Goal: Task Accomplishment & Management: Manage account settings

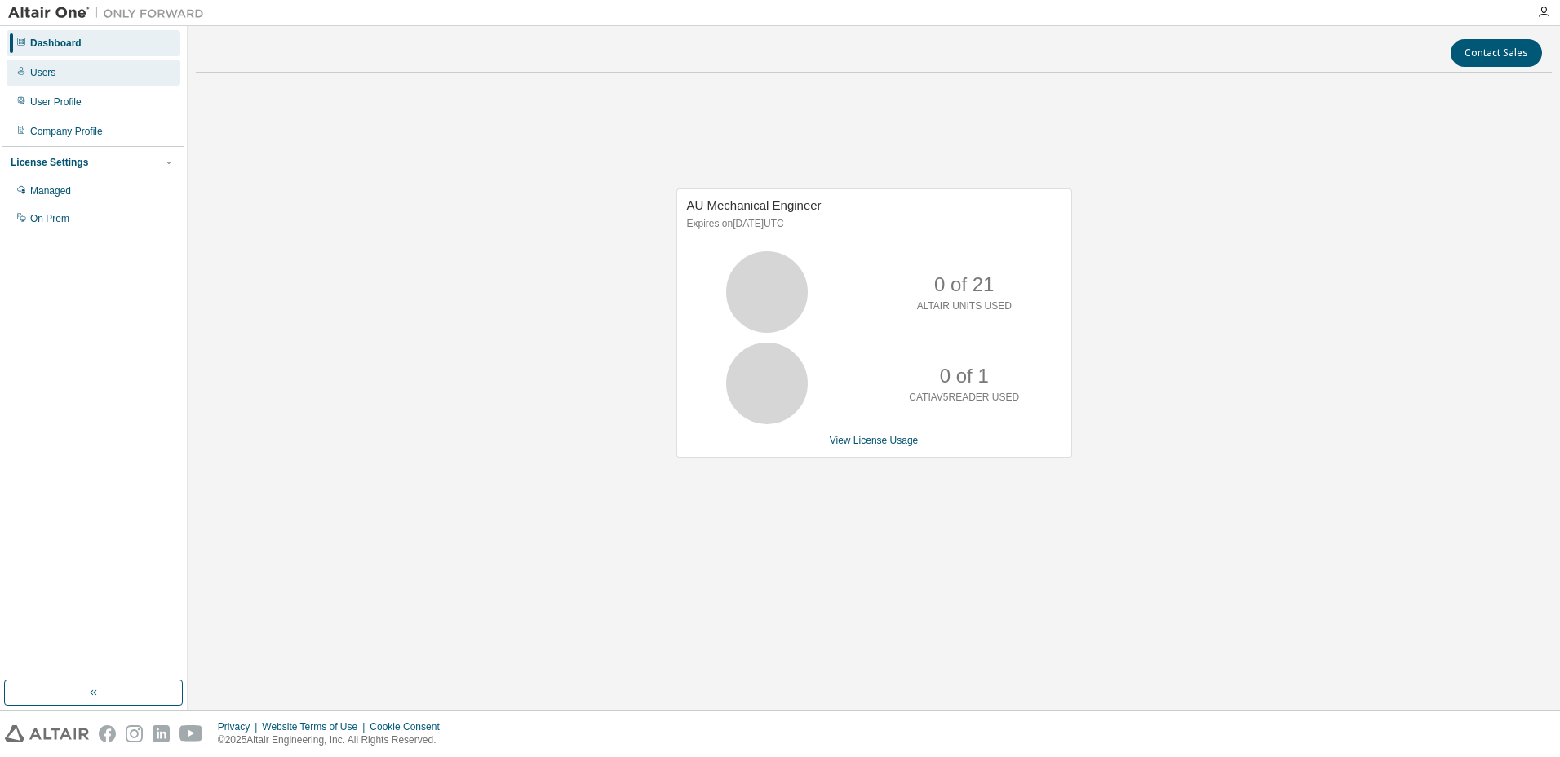
click at [82, 79] on div "Users" at bounding box center [94, 73] width 174 height 26
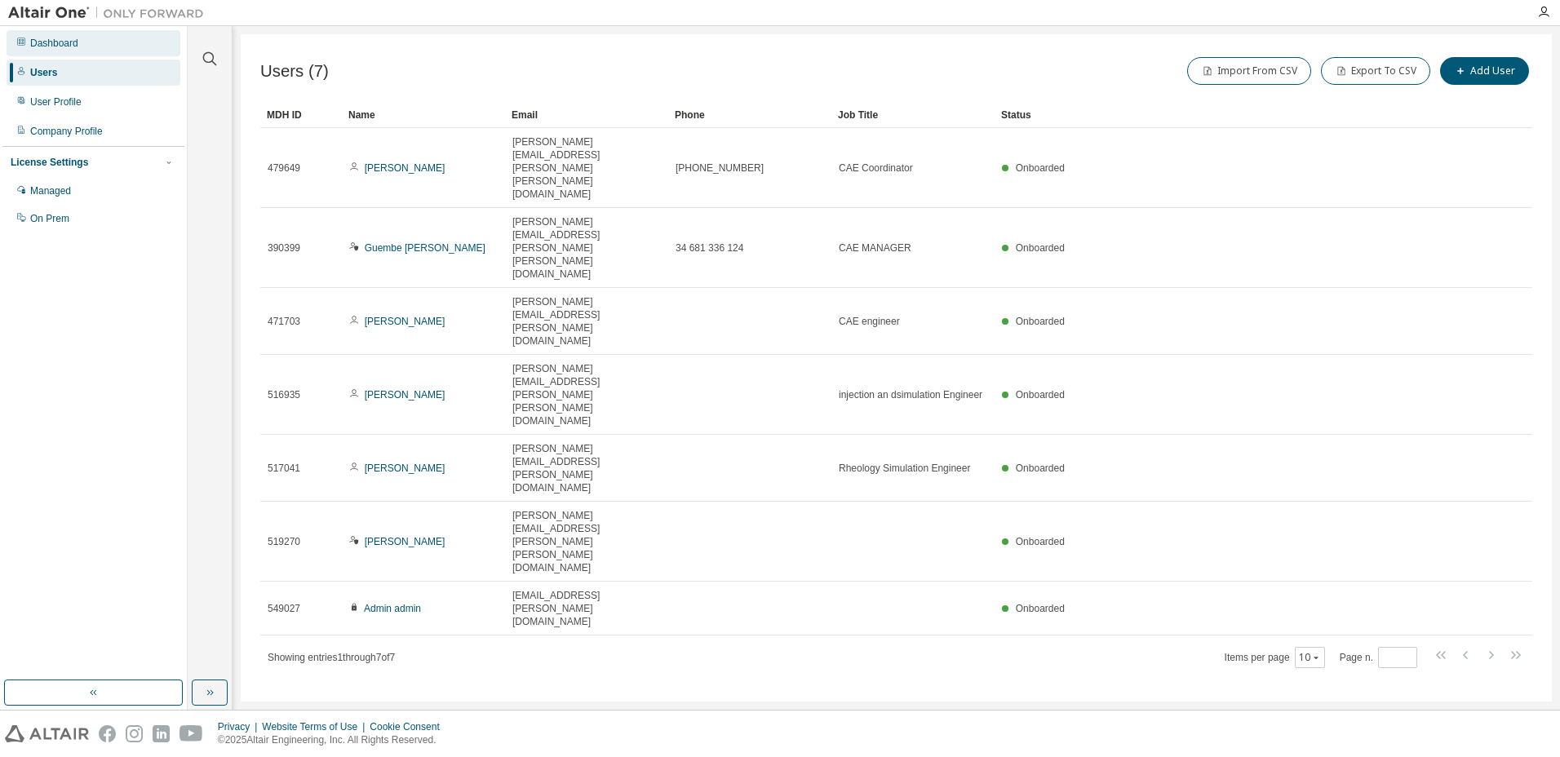
click at [57, 47] on div "Dashboard" at bounding box center [54, 43] width 48 height 13
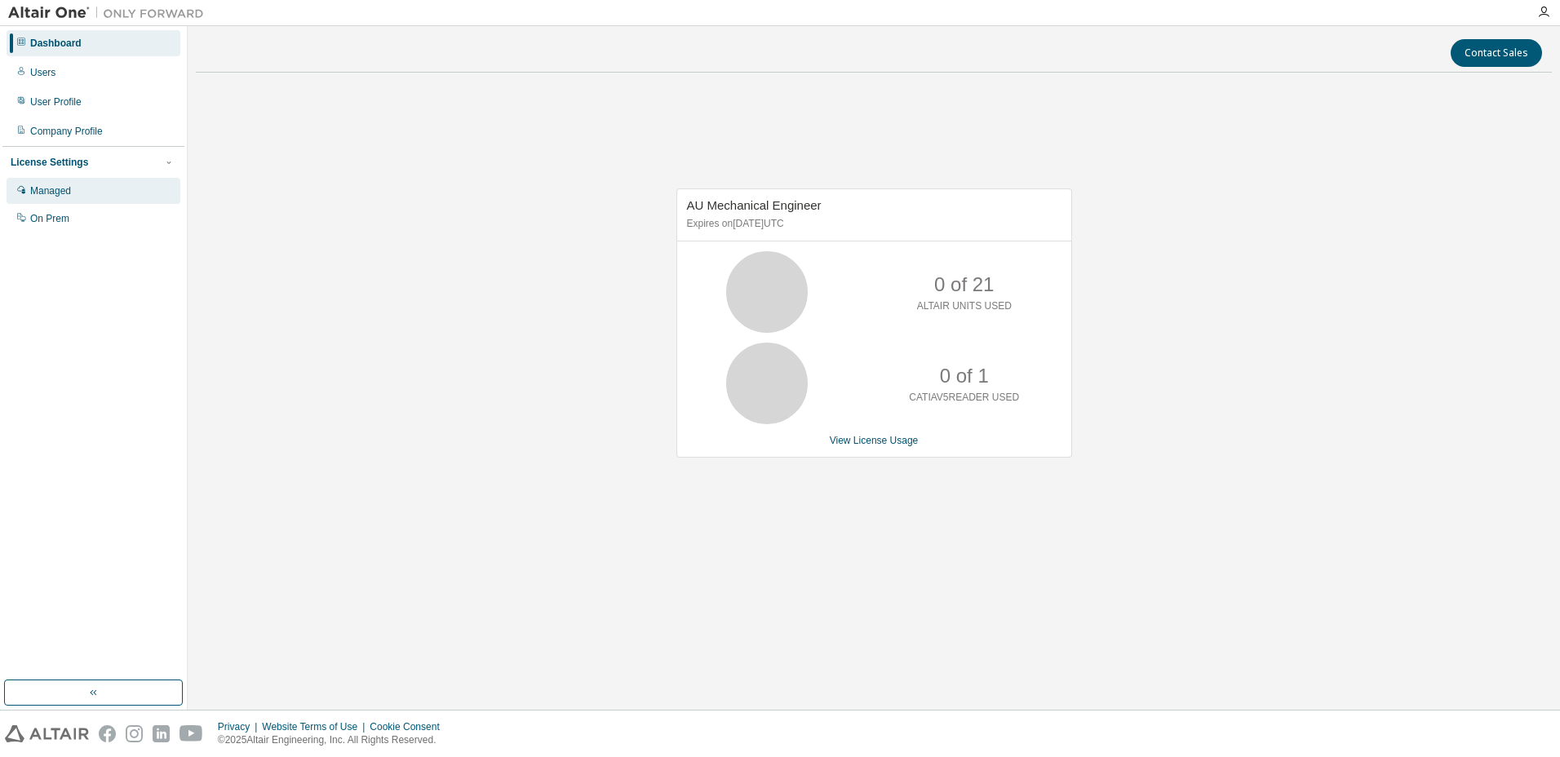
click at [47, 193] on div "Managed" at bounding box center [50, 190] width 41 height 13
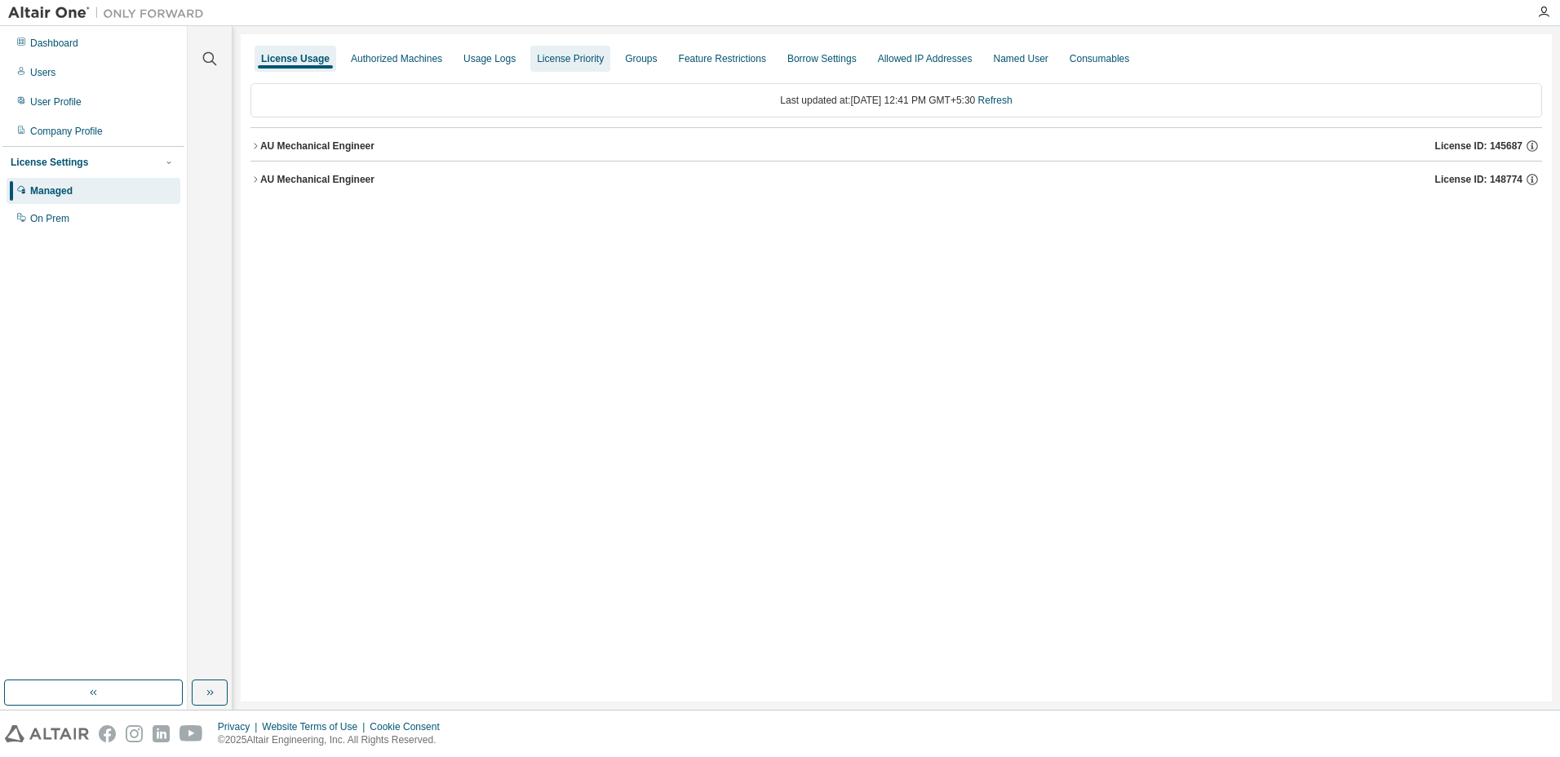
click at [546, 61] on div "License Priority" at bounding box center [570, 58] width 67 height 13
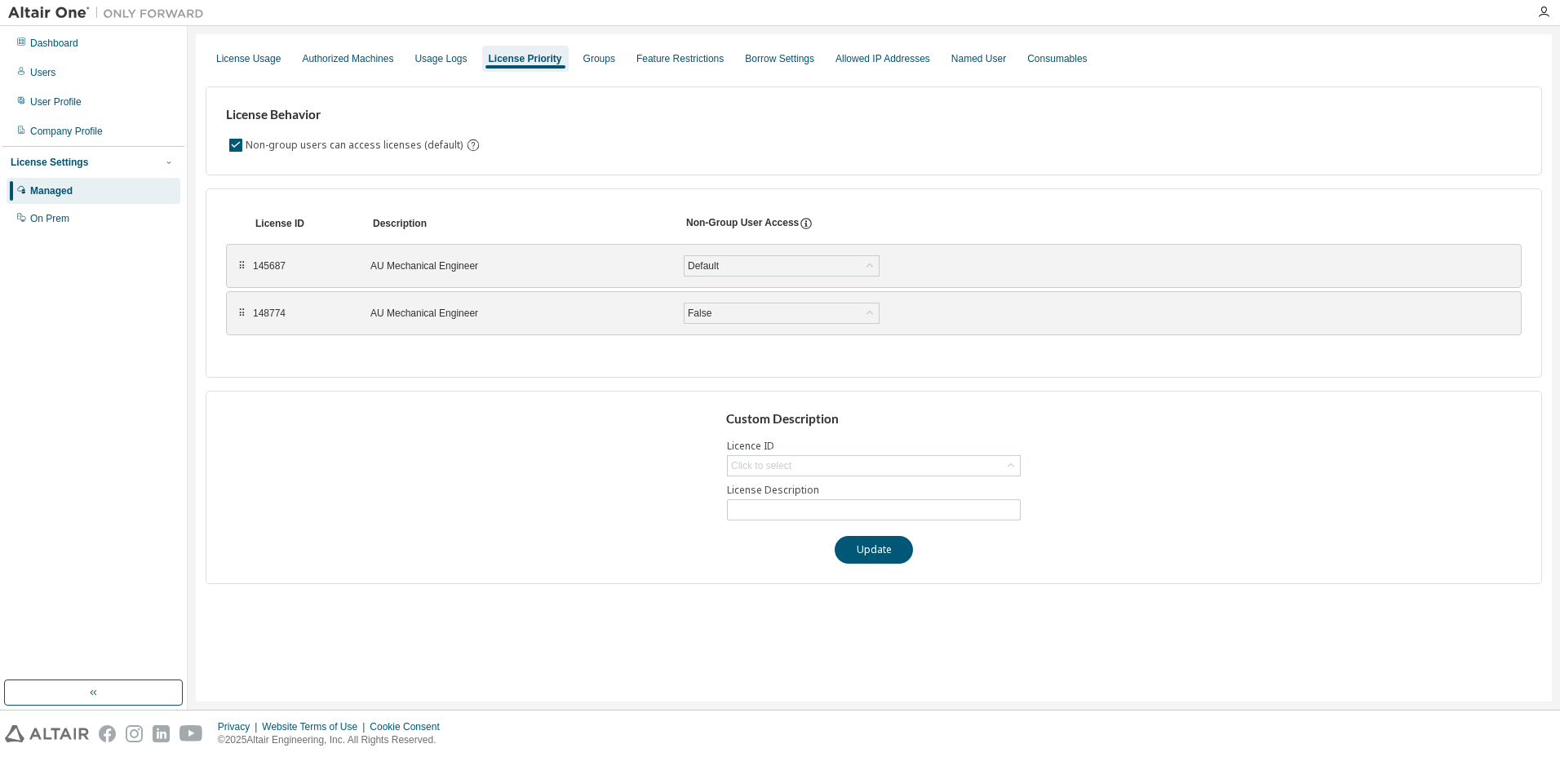
click at [1536, 11] on div at bounding box center [1543, 12] width 33 height 13
click at [1540, 14] on icon "button" at bounding box center [1543, 12] width 13 height 13
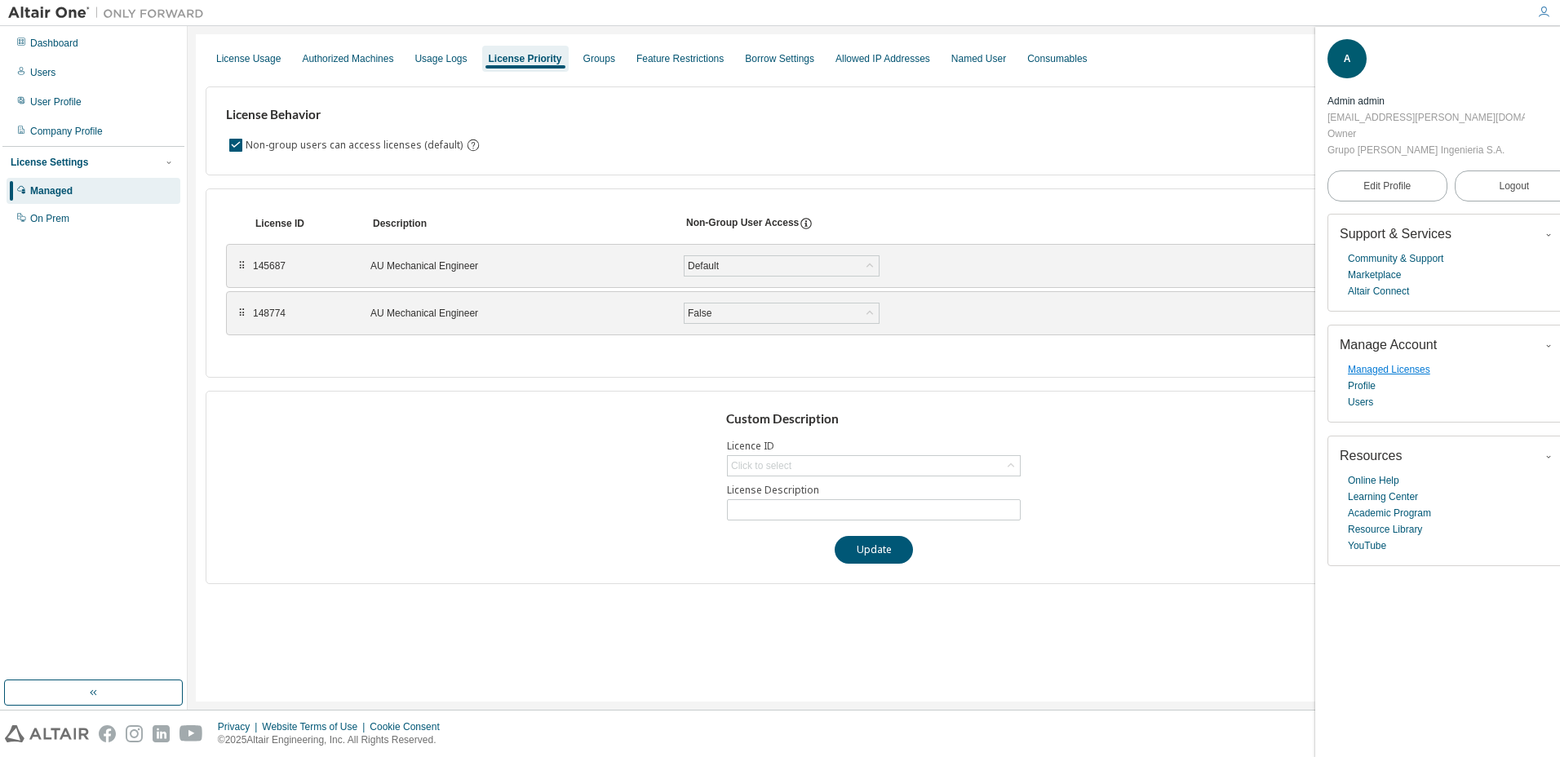
click at [1397, 361] on link "Managed Licenses" at bounding box center [1389, 369] width 82 height 16
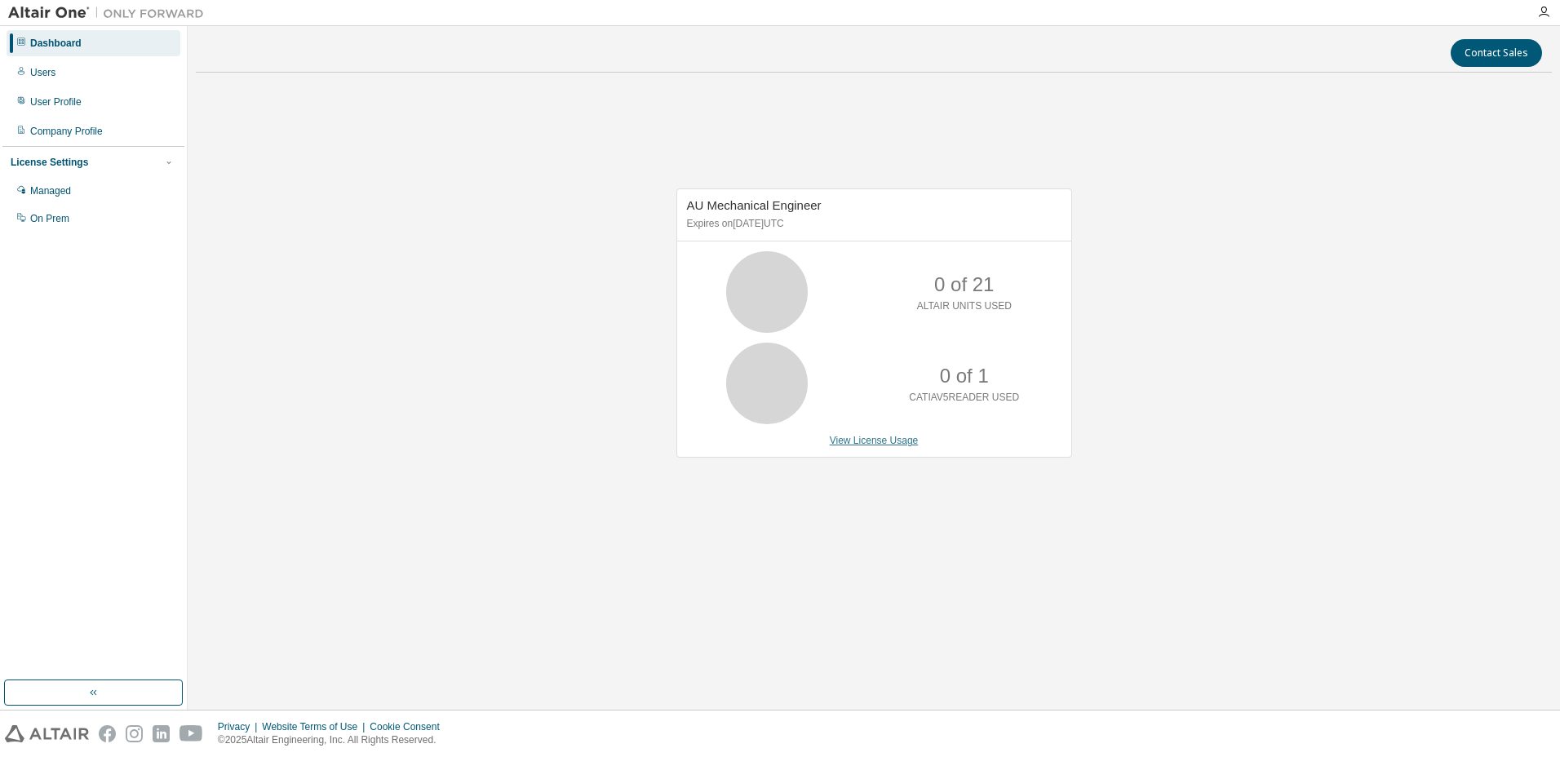
click at [857, 441] on link "View License Usage" at bounding box center [874, 440] width 89 height 11
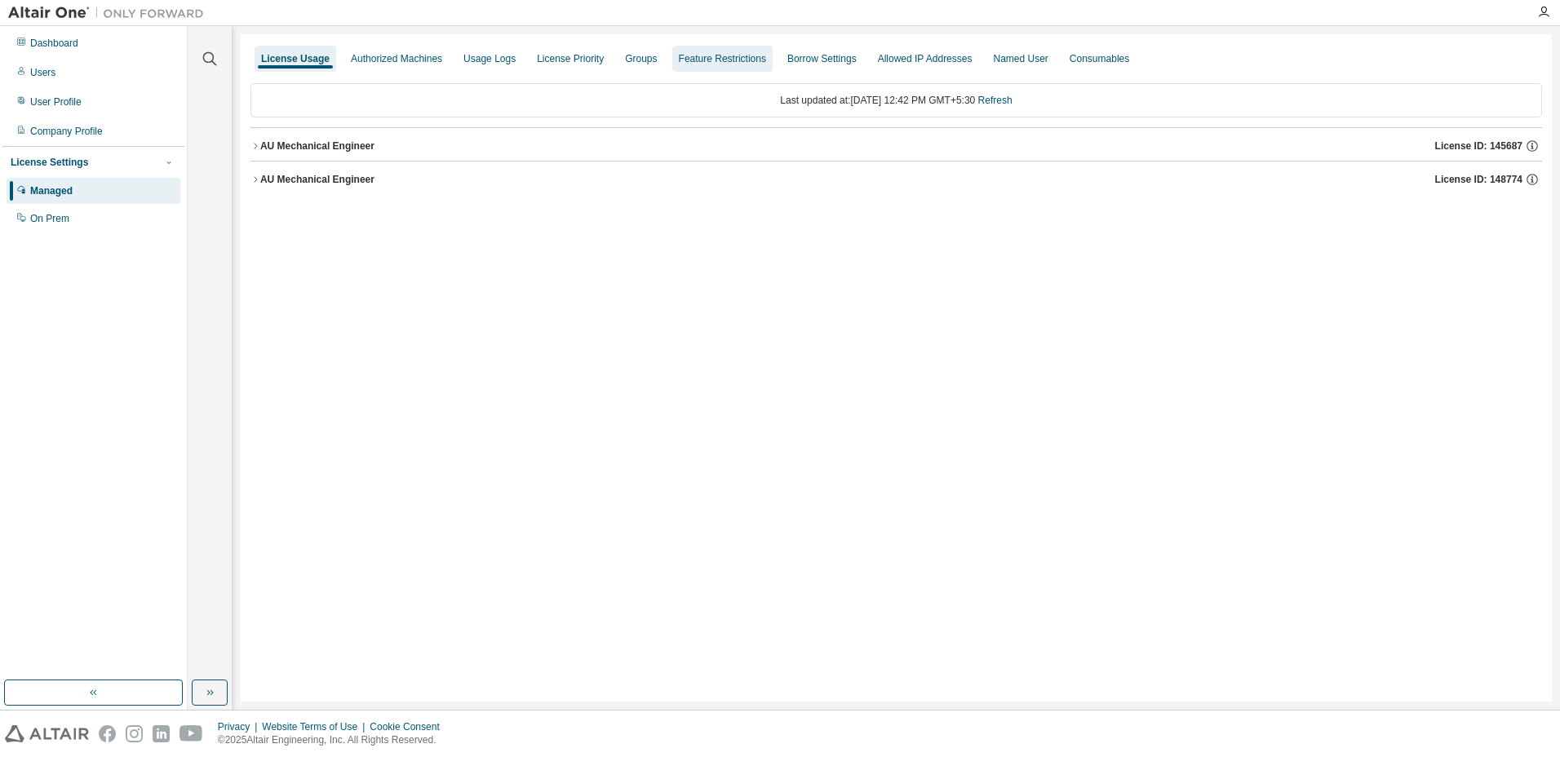
click at [694, 71] on div "Feature Restrictions" at bounding box center [722, 59] width 100 height 26
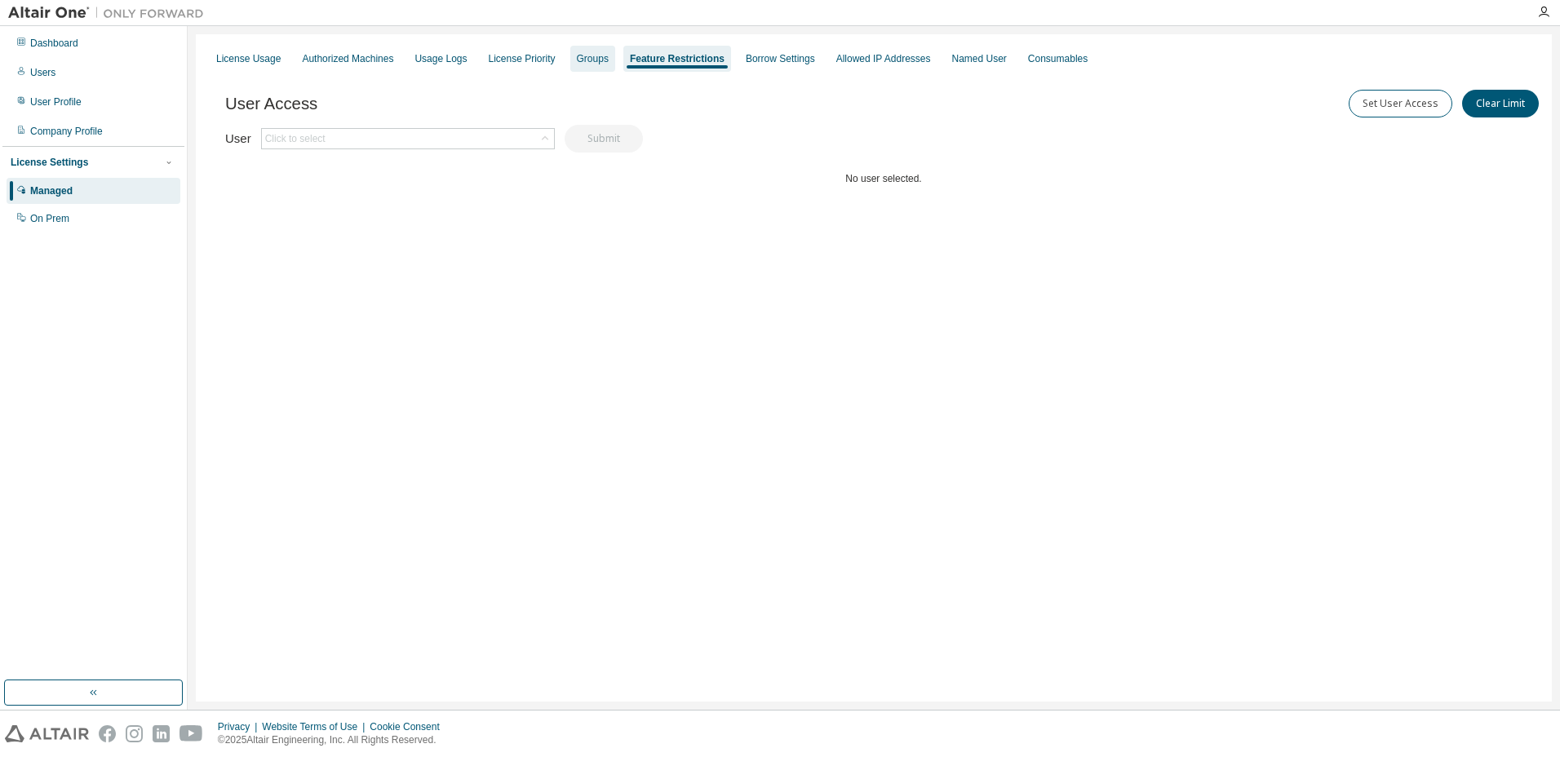
click at [592, 60] on div "Groups" at bounding box center [593, 58] width 32 height 13
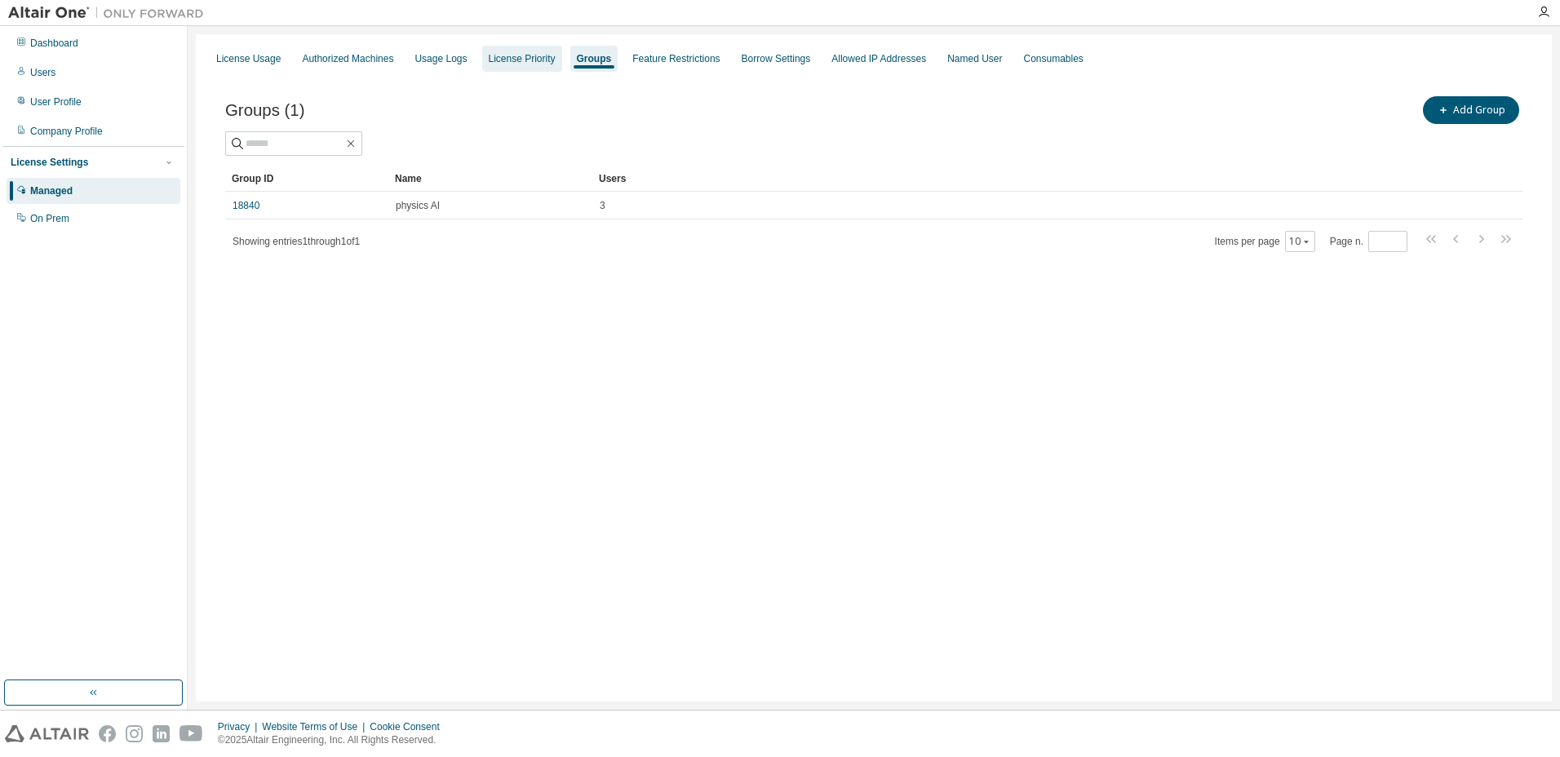
click at [516, 62] on div "License Priority" at bounding box center [522, 58] width 67 height 13
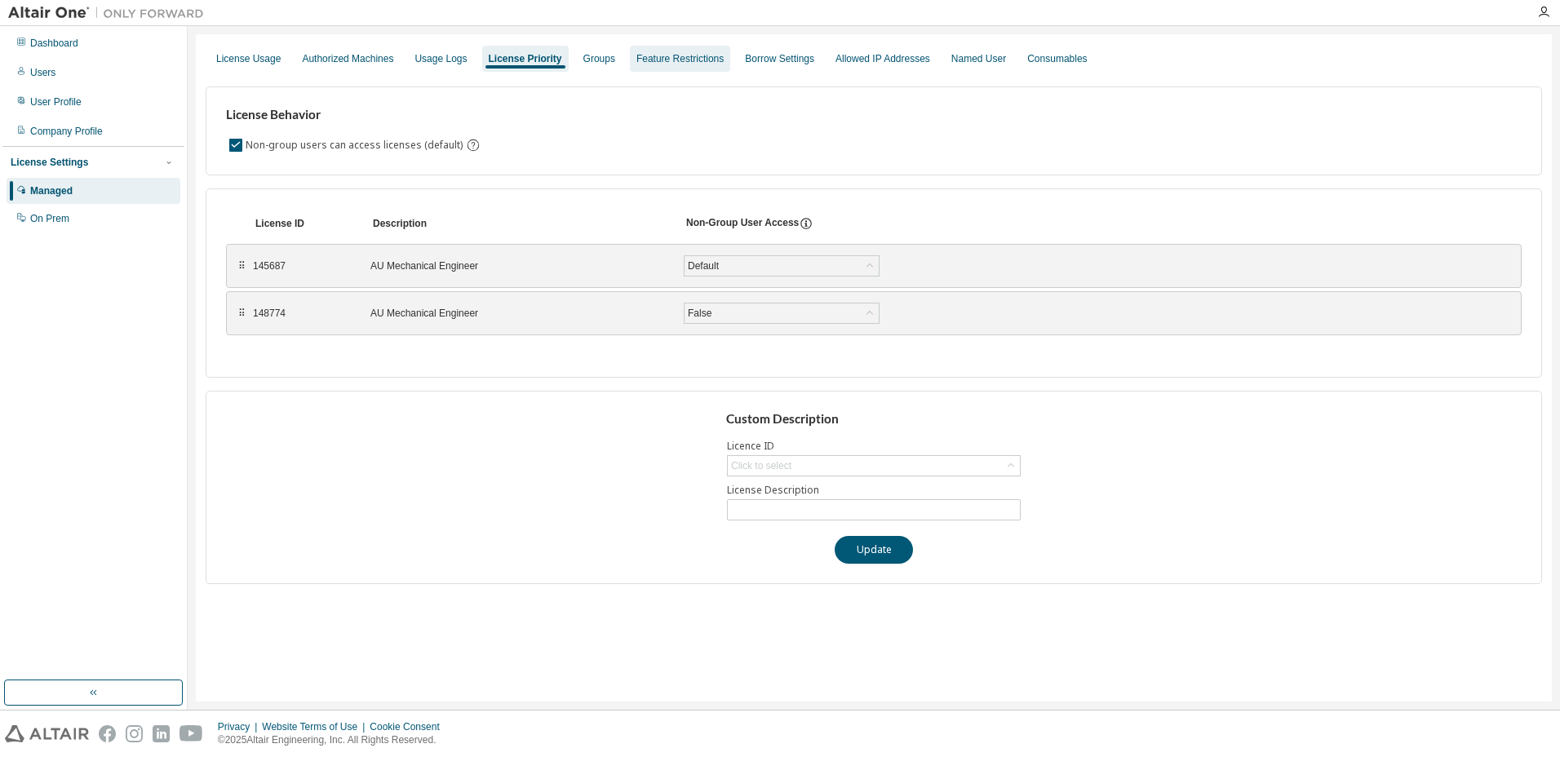
click at [677, 65] on div "Feature Restrictions" at bounding box center [680, 59] width 100 height 26
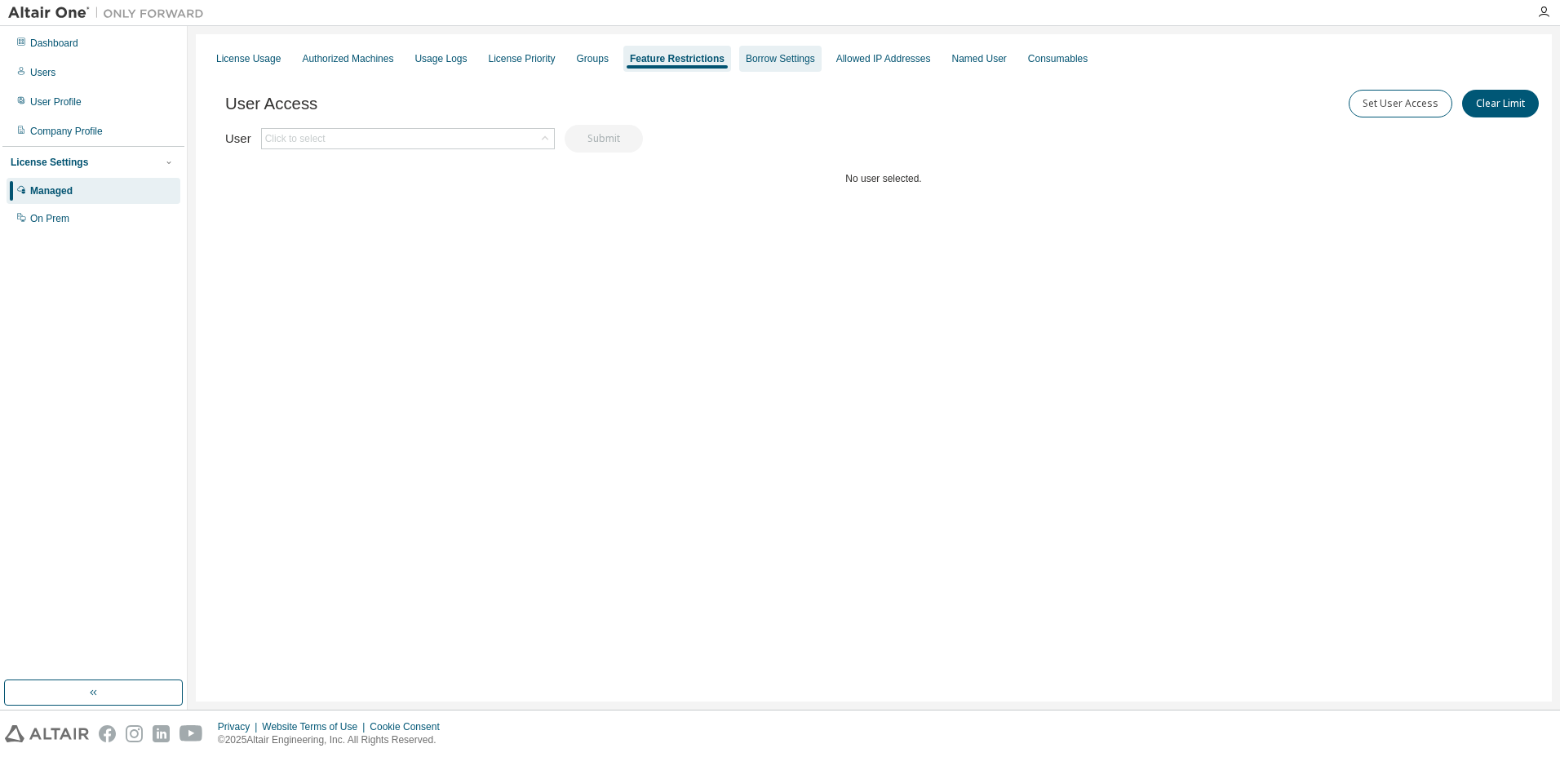
click at [747, 61] on div "Borrow Settings" at bounding box center [780, 58] width 69 height 13
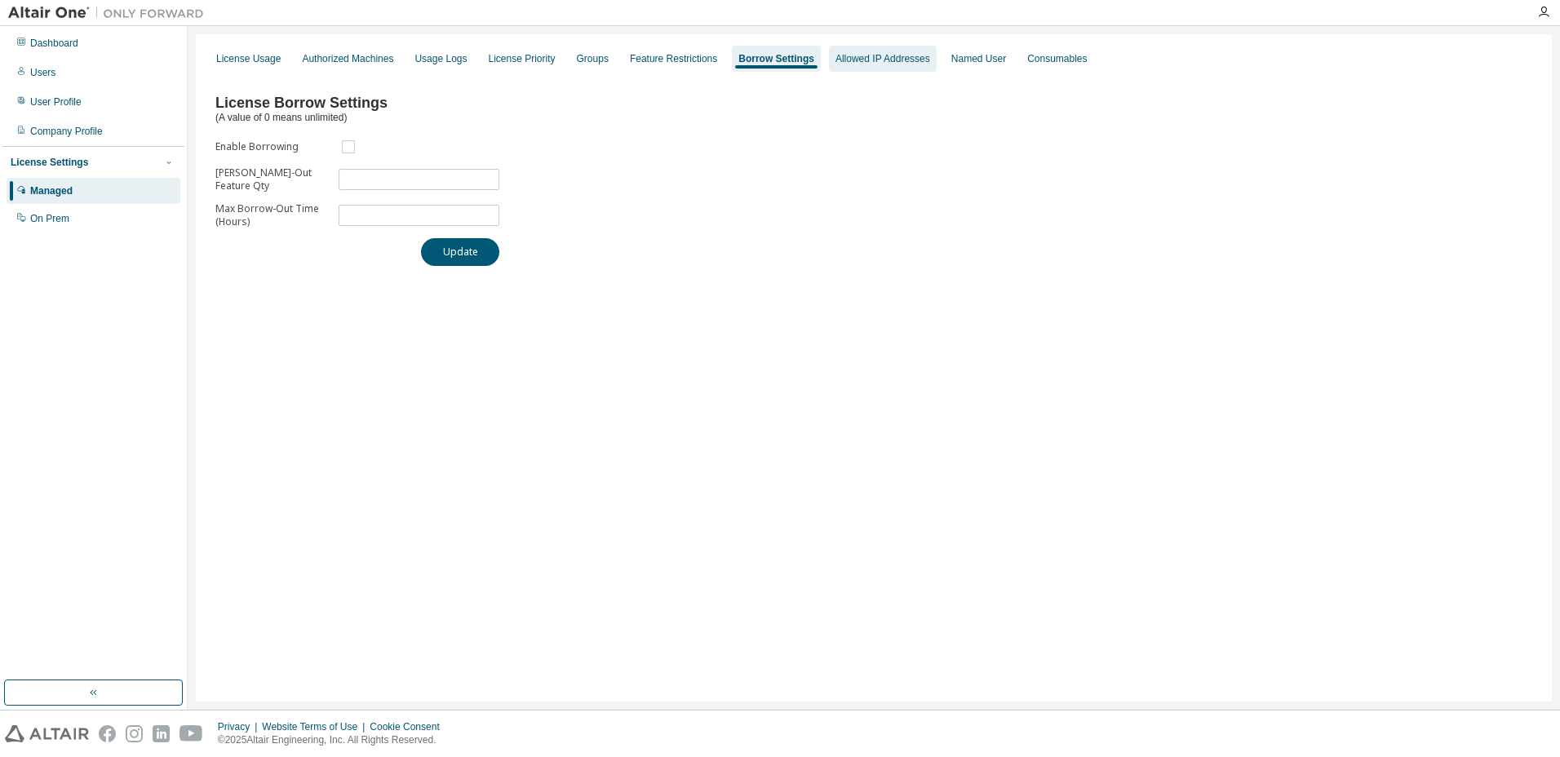
click at [875, 62] on div "Allowed IP Addresses" at bounding box center [883, 58] width 95 height 13
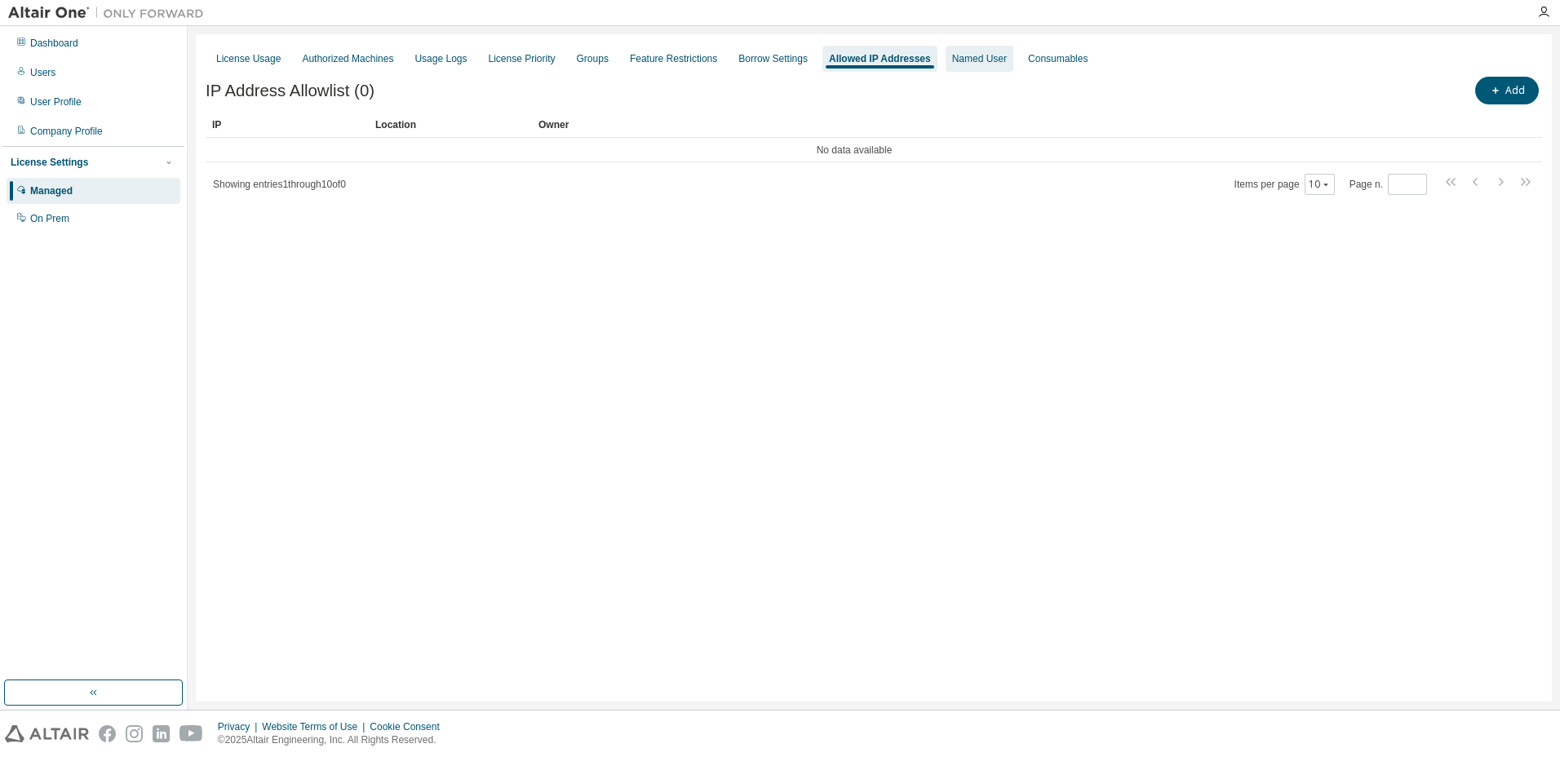
click at [946, 69] on div "Named User" at bounding box center [980, 59] width 68 height 26
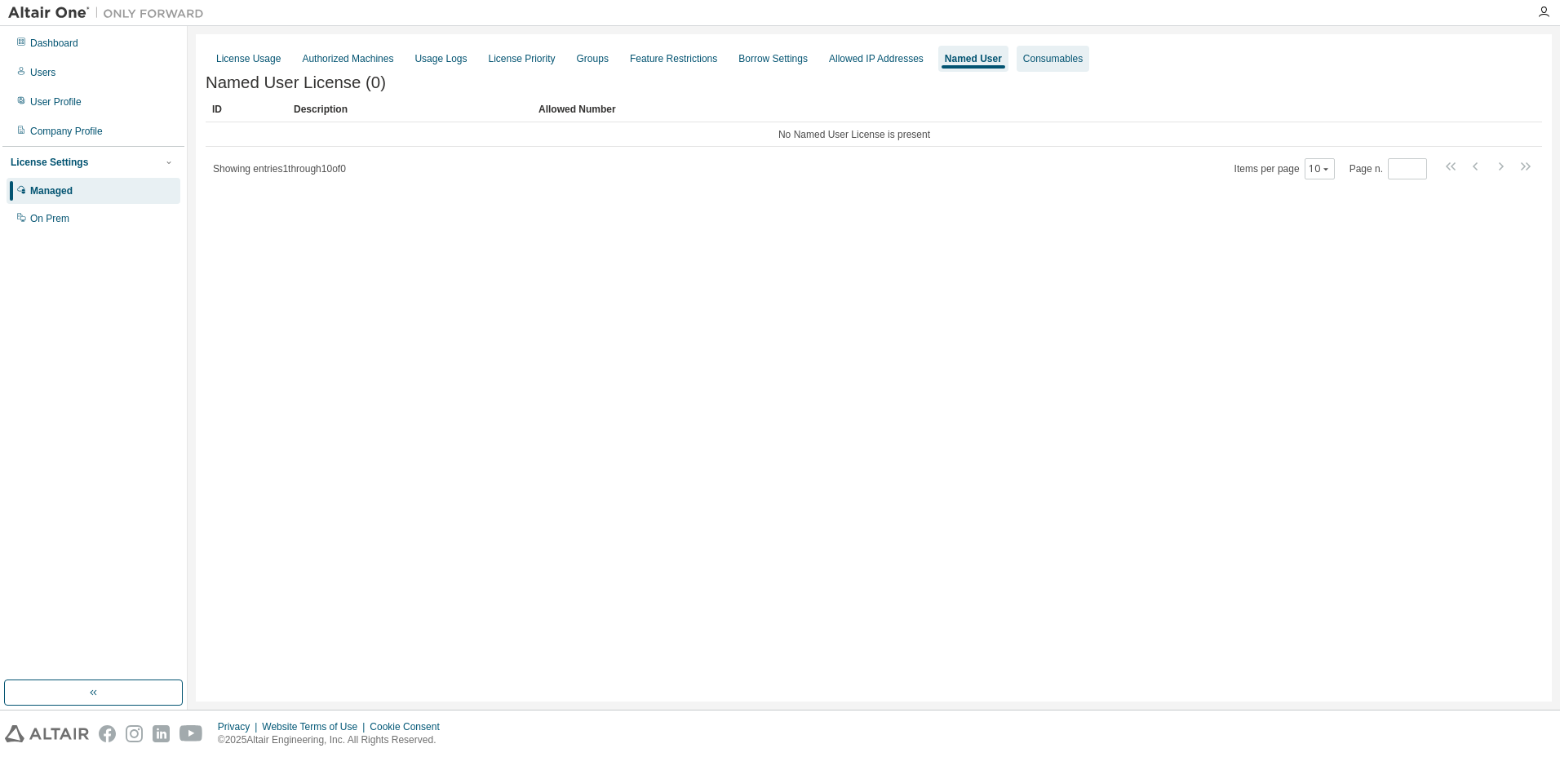
click at [1050, 57] on div "Consumables" at bounding box center [1053, 58] width 60 height 13
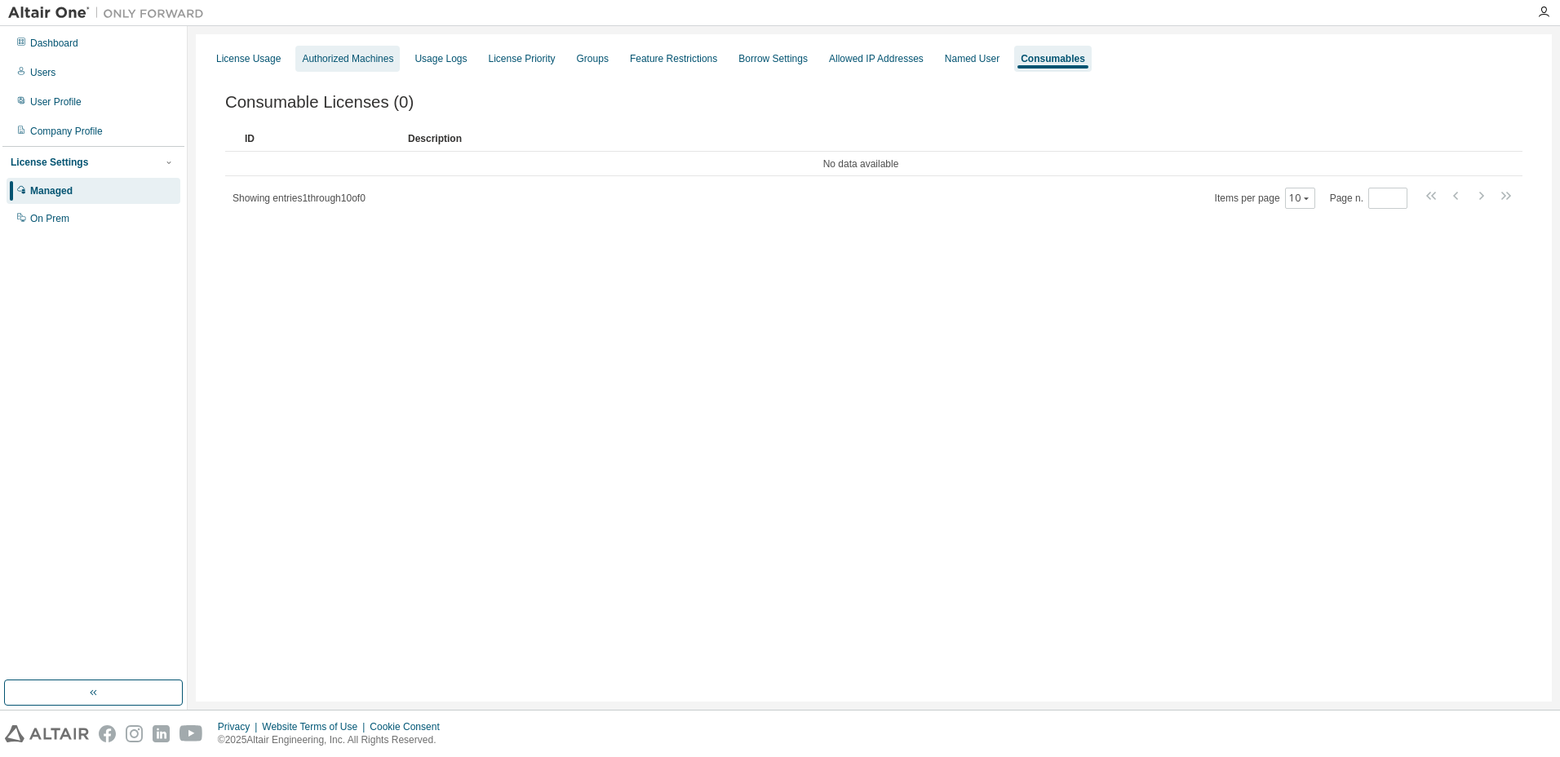
click at [346, 60] on div "Authorized Machines" at bounding box center [347, 58] width 91 height 13
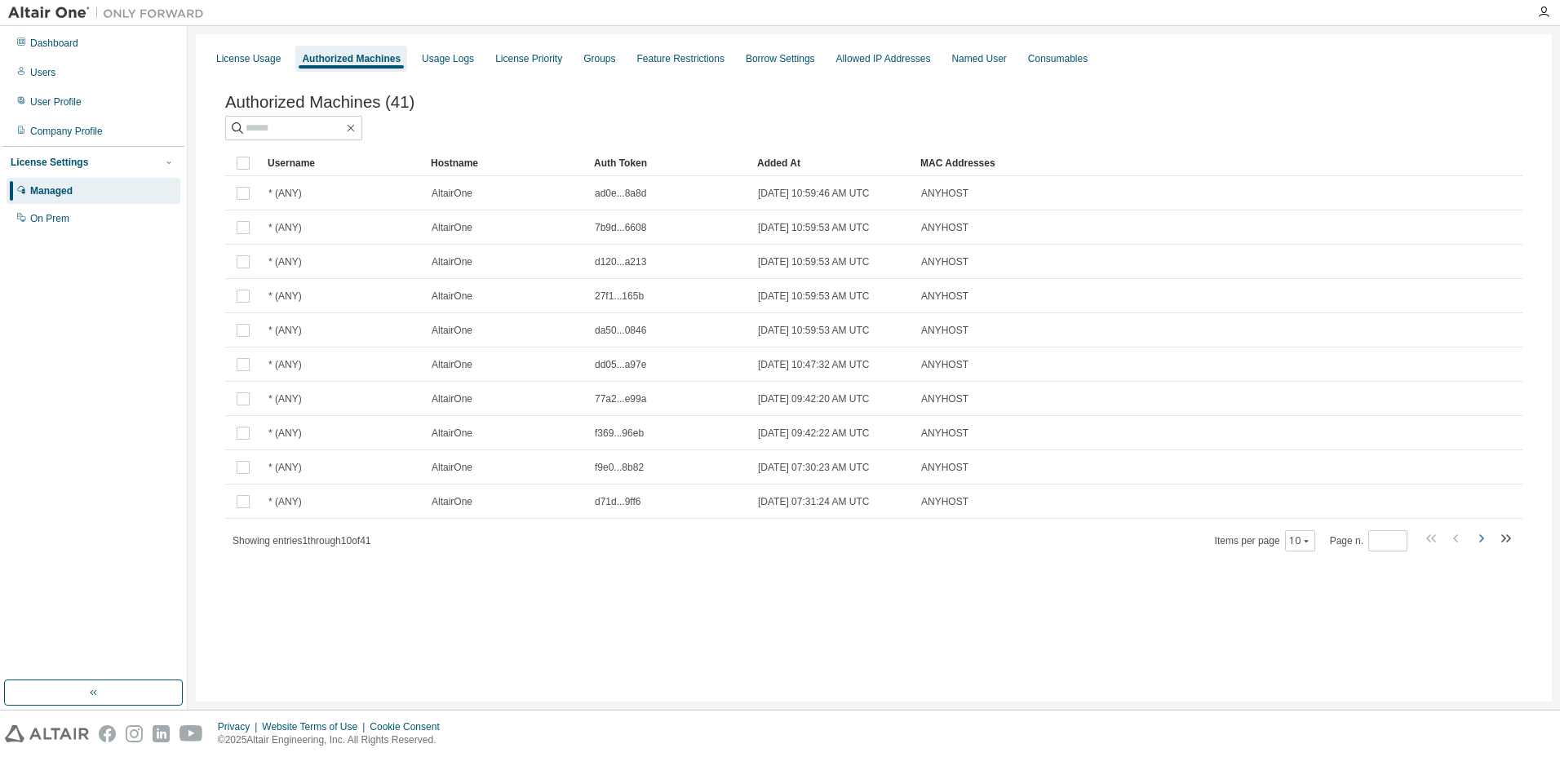
click at [1481, 548] on icon "button" at bounding box center [1481, 539] width 20 height 20
type input "*"
